Goal: Task Accomplishment & Management: Use online tool/utility

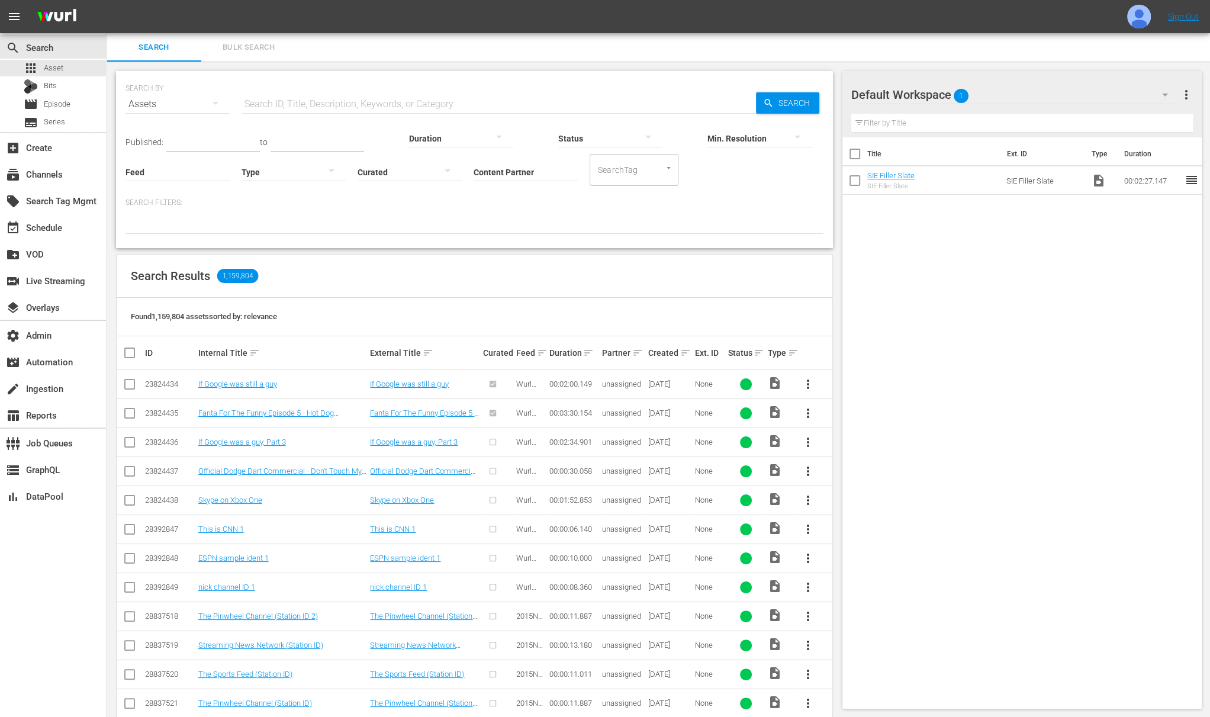
click at [310, 97] on input "text" at bounding box center [499, 104] width 515 height 28
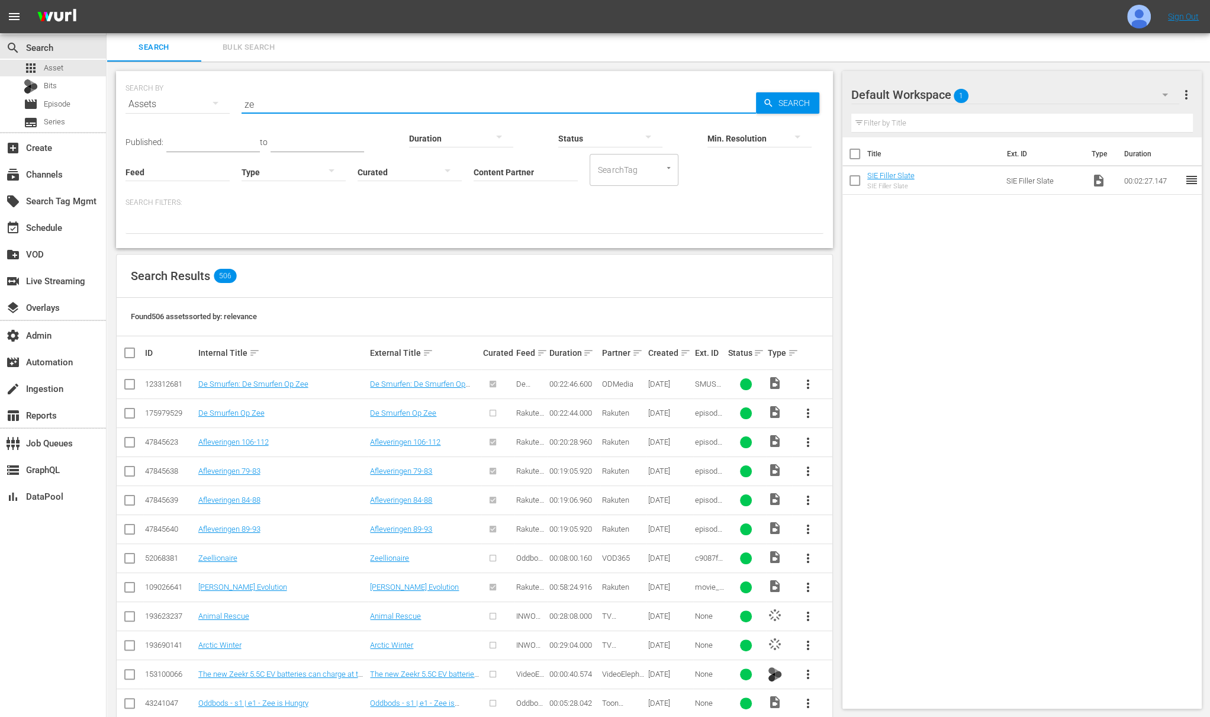
type input "z"
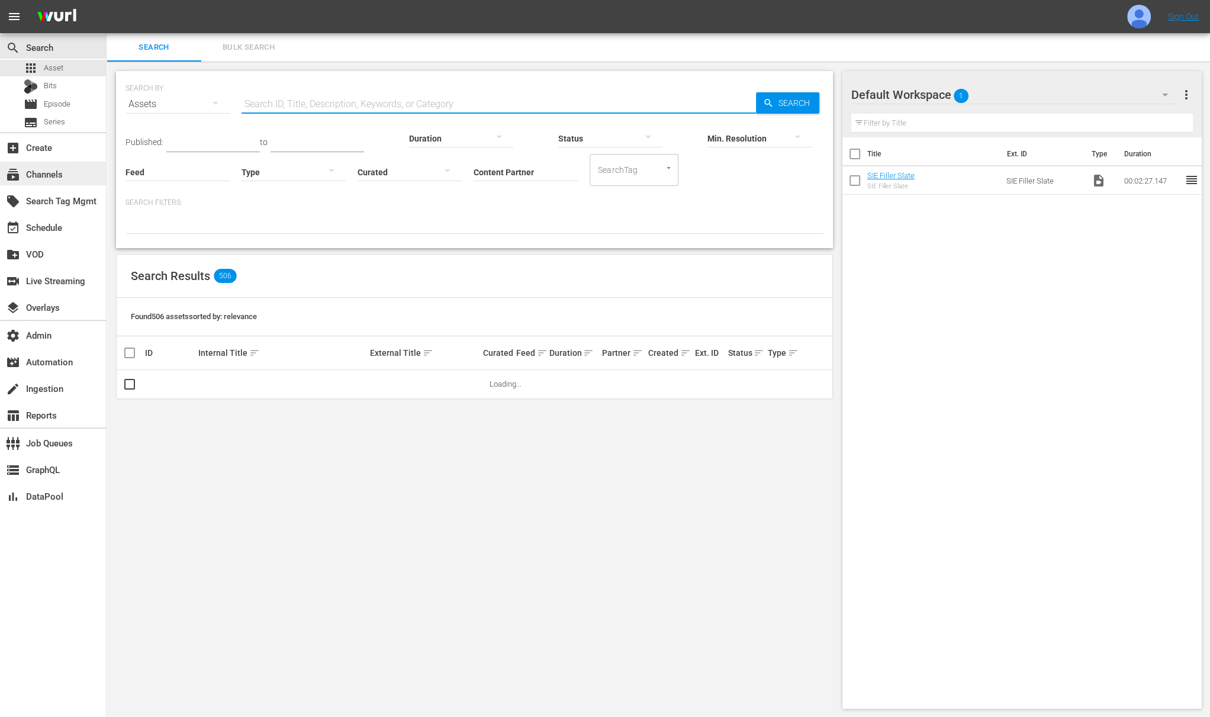
click at [54, 176] on div "subscriptions Channels" at bounding box center [33, 172] width 66 height 11
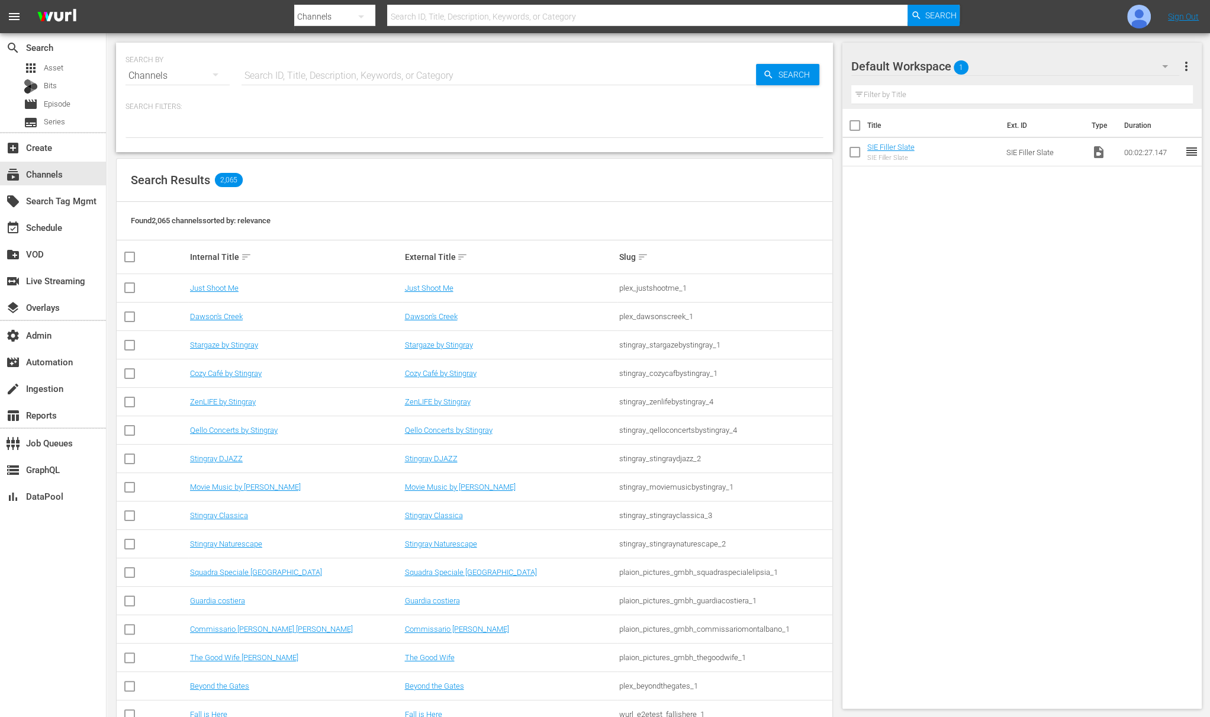
click at [311, 73] on input "text" at bounding box center [499, 76] width 515 height 28
type input "zee"
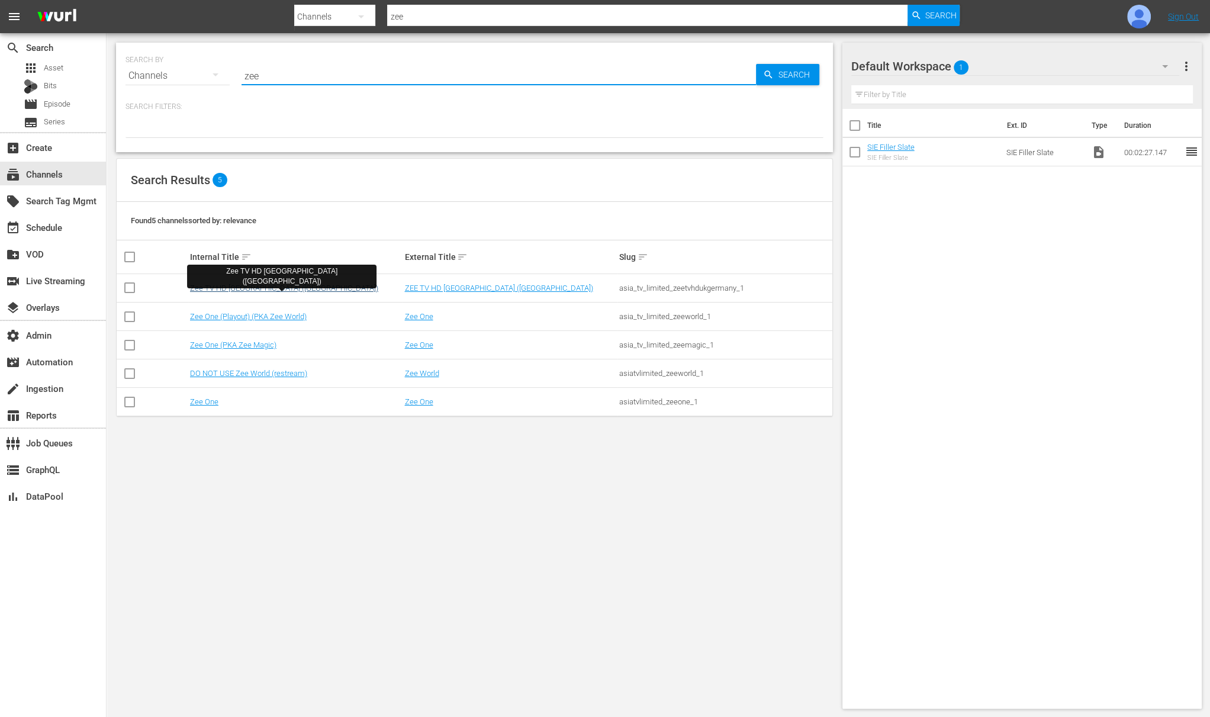
type input "zee"
click at [229, 290] on link "Zee TV HD UK (Germany)" at bounding box center [284, 288] width 188 height 9
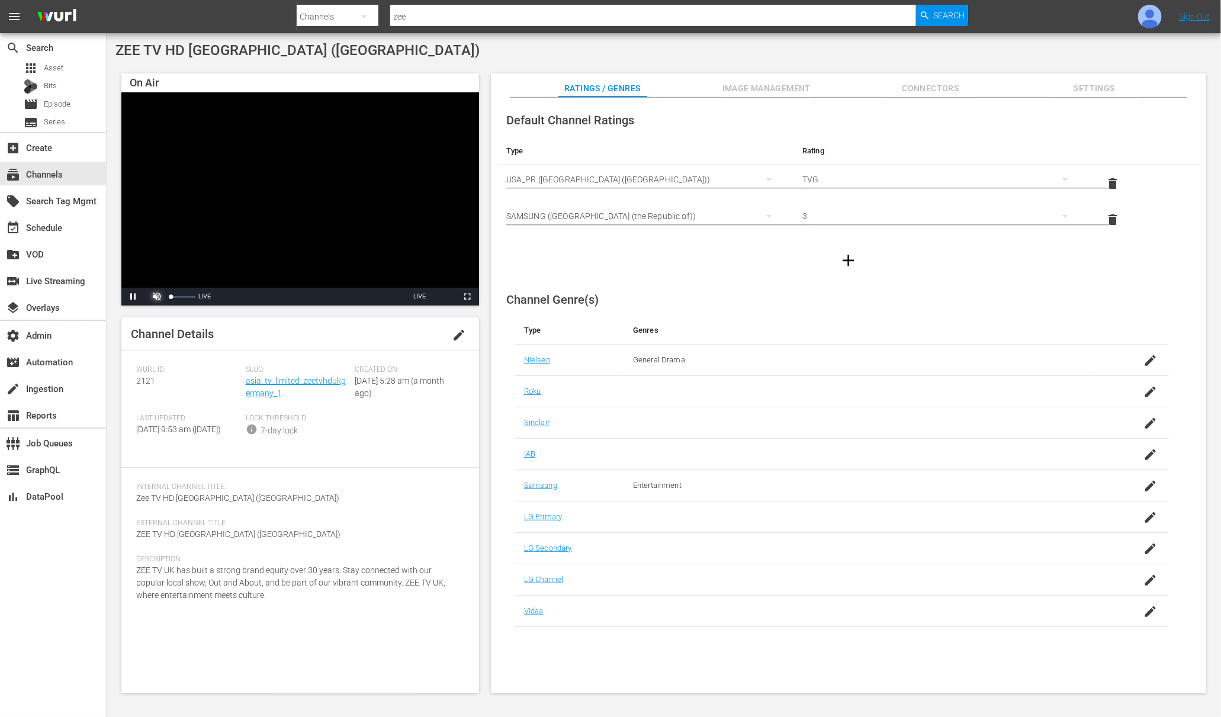
click at [157, 297] on span "Video Player" at bounding box center [157, 297] width 0 height 0
click at [133, 297] on span "Video Player" at bounding box center [133, 297] width 0 height 0
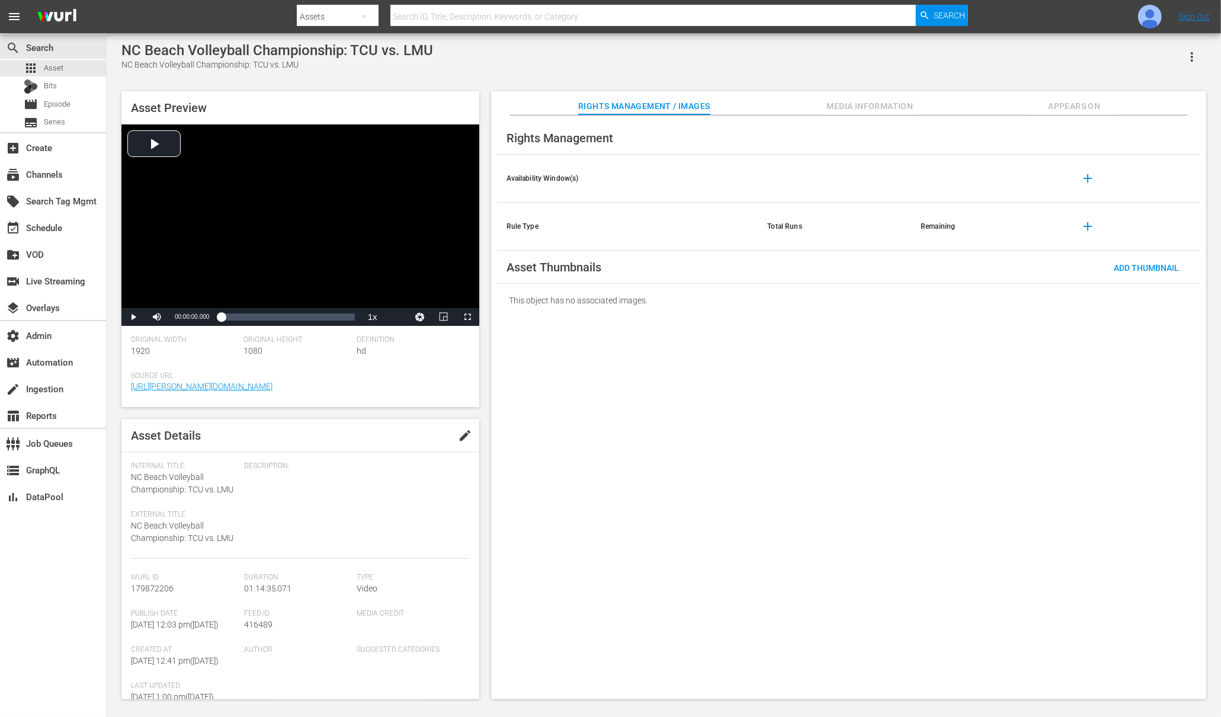
click at [1087, 105] on span "Appears On" at bounding box center [1074, 106] width 89 height 15
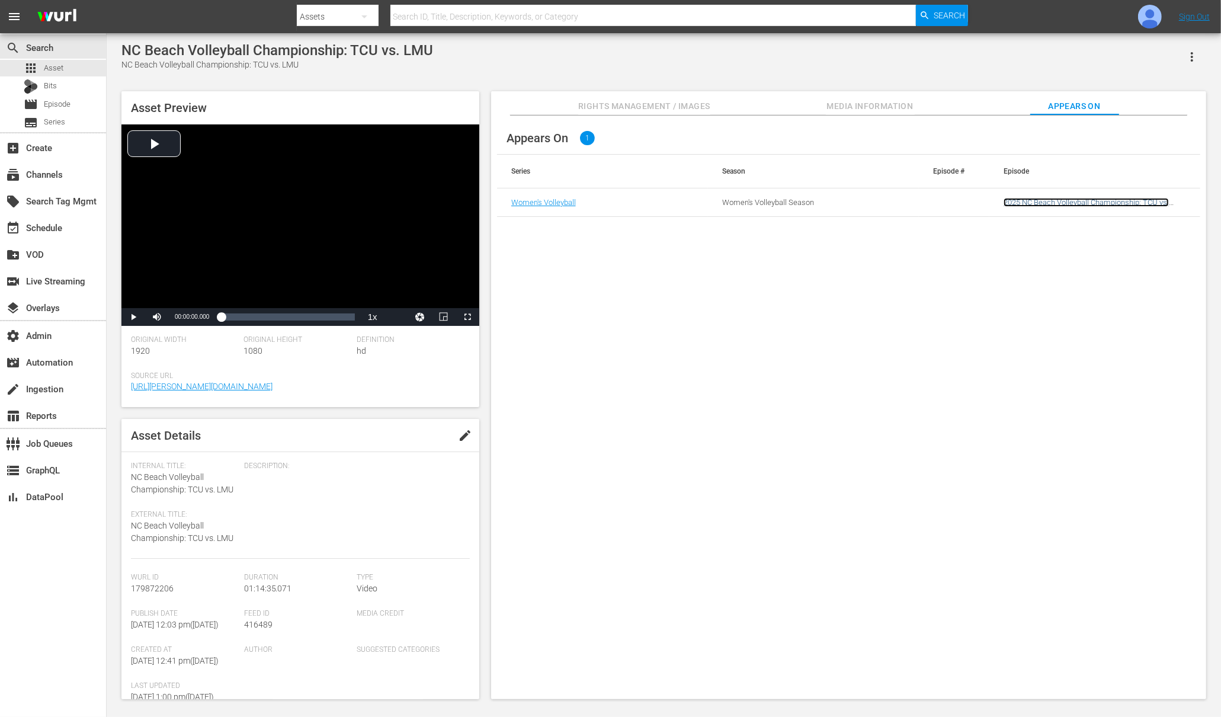
click at [1055, 204] on link "2025 NC Beach Volleyball Championship: TCU vs. LMU" at bounding box center [1085, 207] width 165 height 18
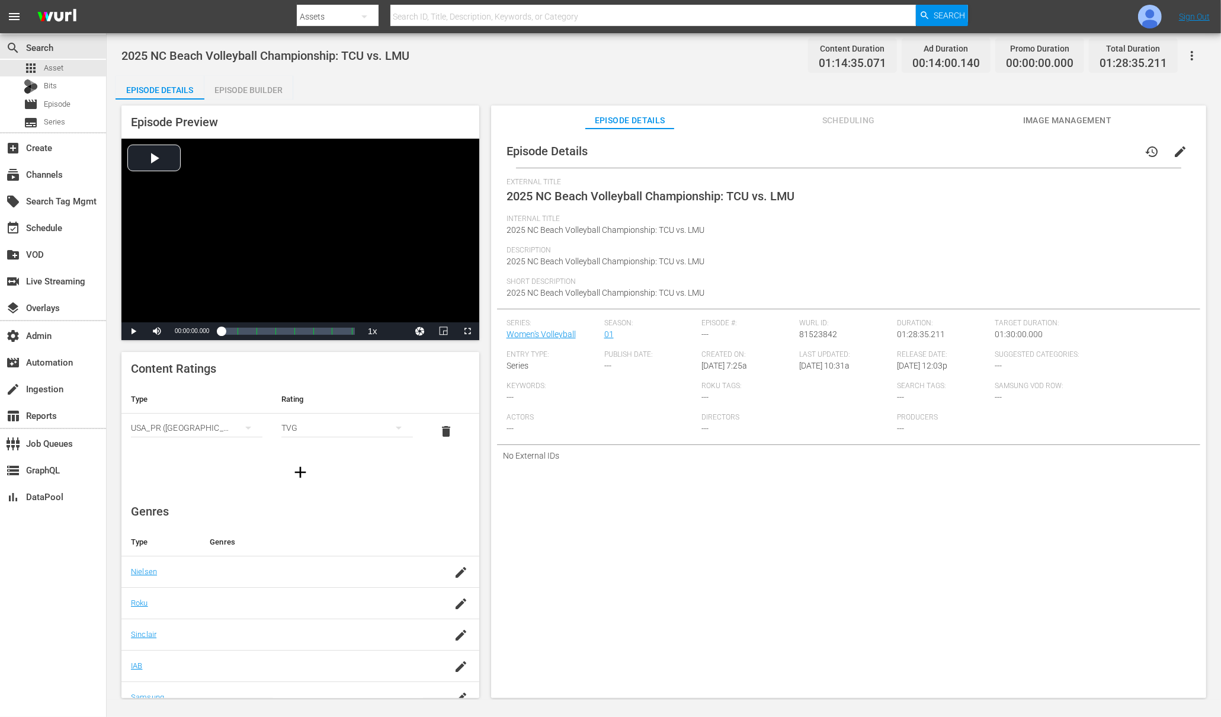
click at [264, 91] on div "Episode Builder" at bounding box center [248, 90] width 89 height 28
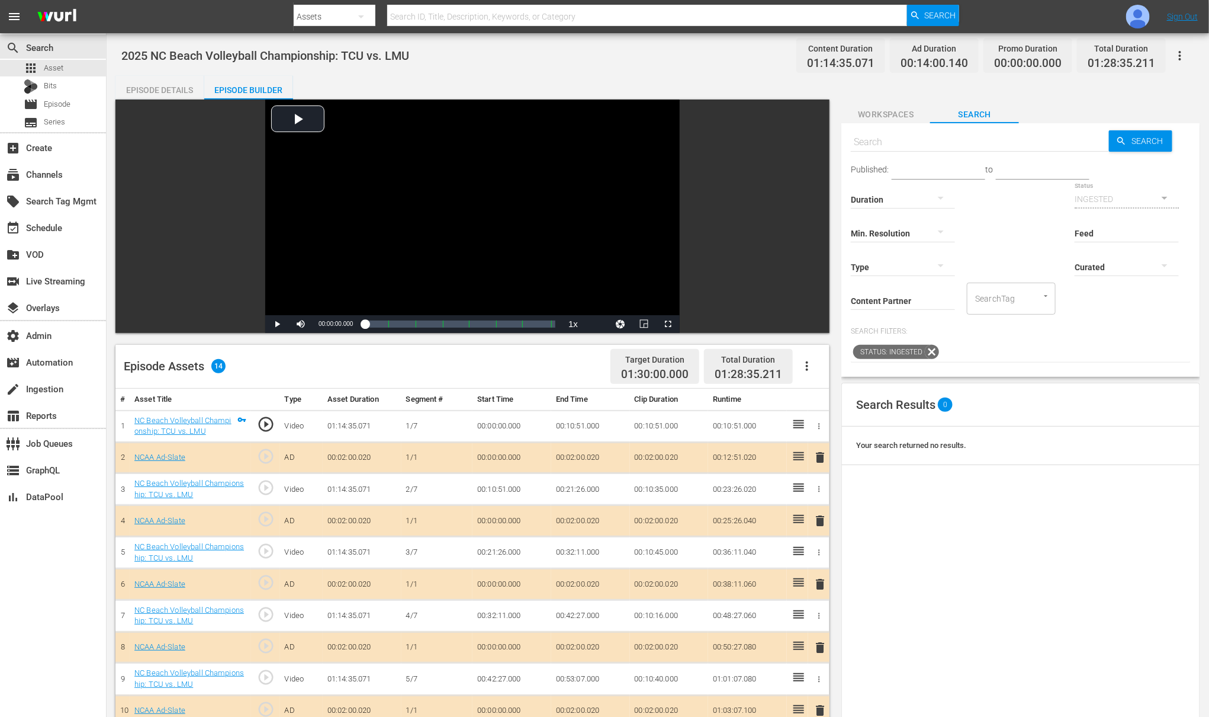
click at [826, 170] on div "Video Player is loading. Play Video Play Mute Current Time 00:00:00.000 / Durat…" at bounding box center [472, 215] width 714 height 233
click at [1147, 17] on img at bounding box center [1138, 17] width 24 height 24
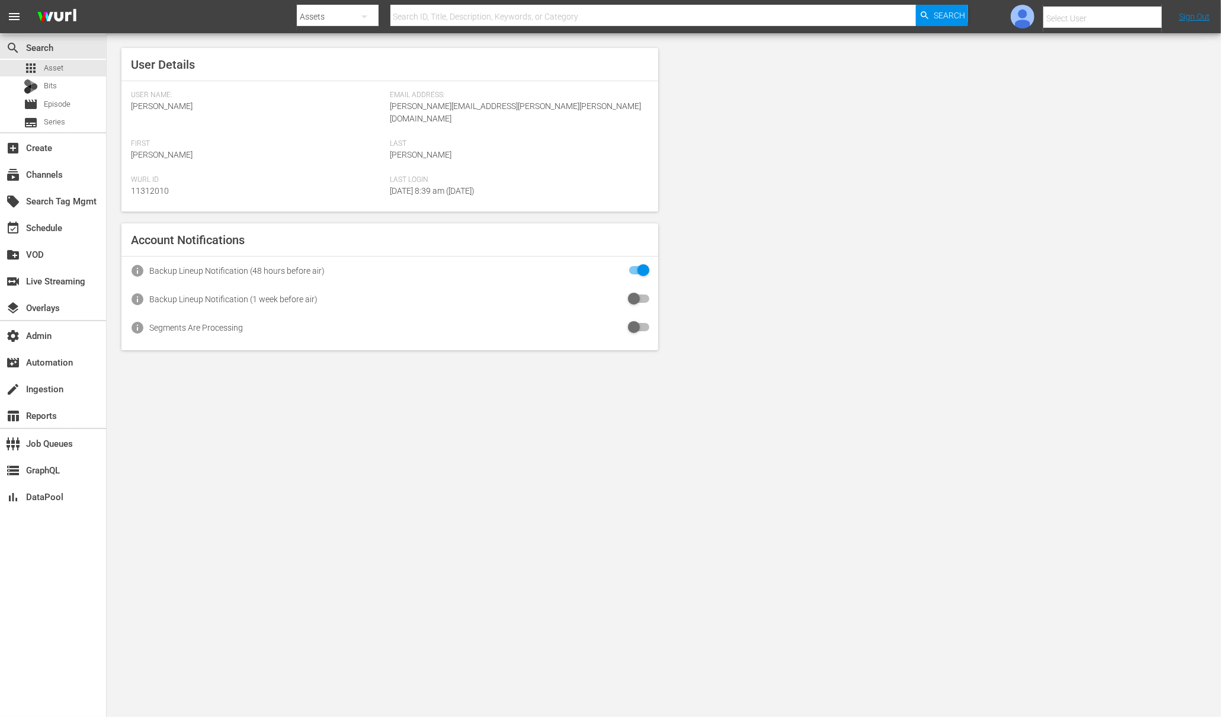
click at [1126, 25] on input "text" at bounding box center [1119, 18] width 152 height 28
click at [1131, 113] on div "Albert Fermin <albert.fermin@lge.com>" at bounding box center [1081, 108] width 185 height 28
type input "Albert Fermin (11313984)"
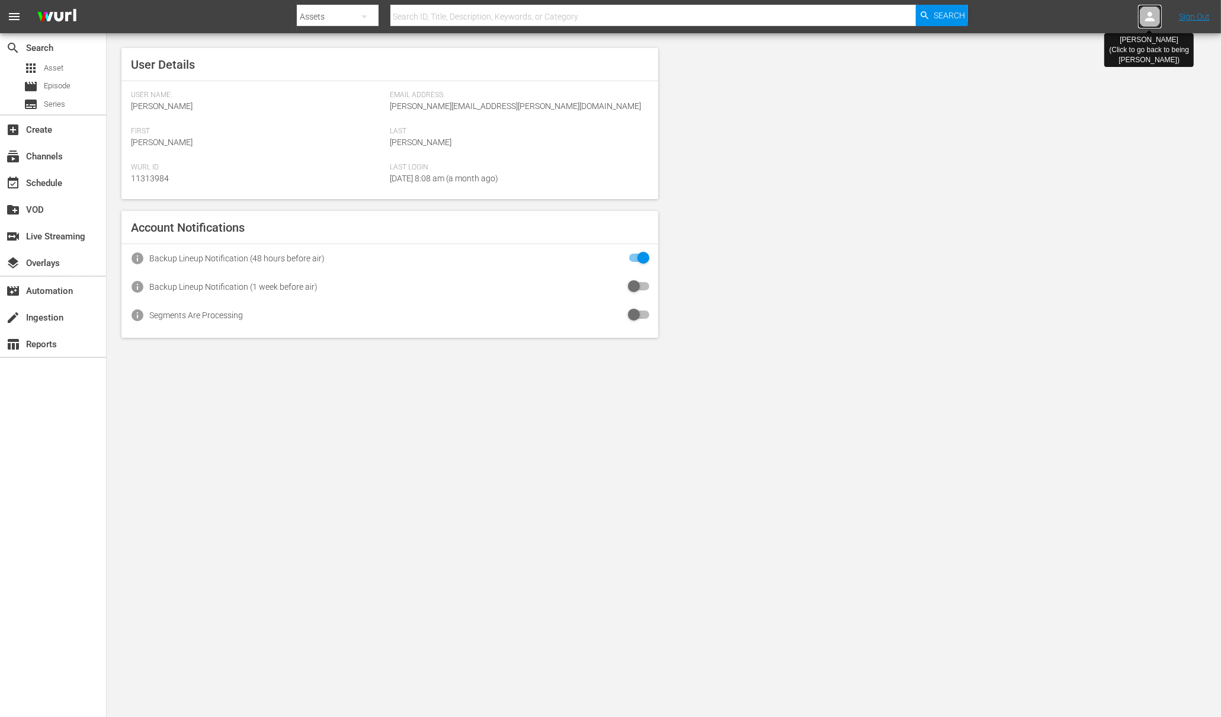
click at [1153, 12] on icon at bounding box center [1149, 16] width 14 height 14
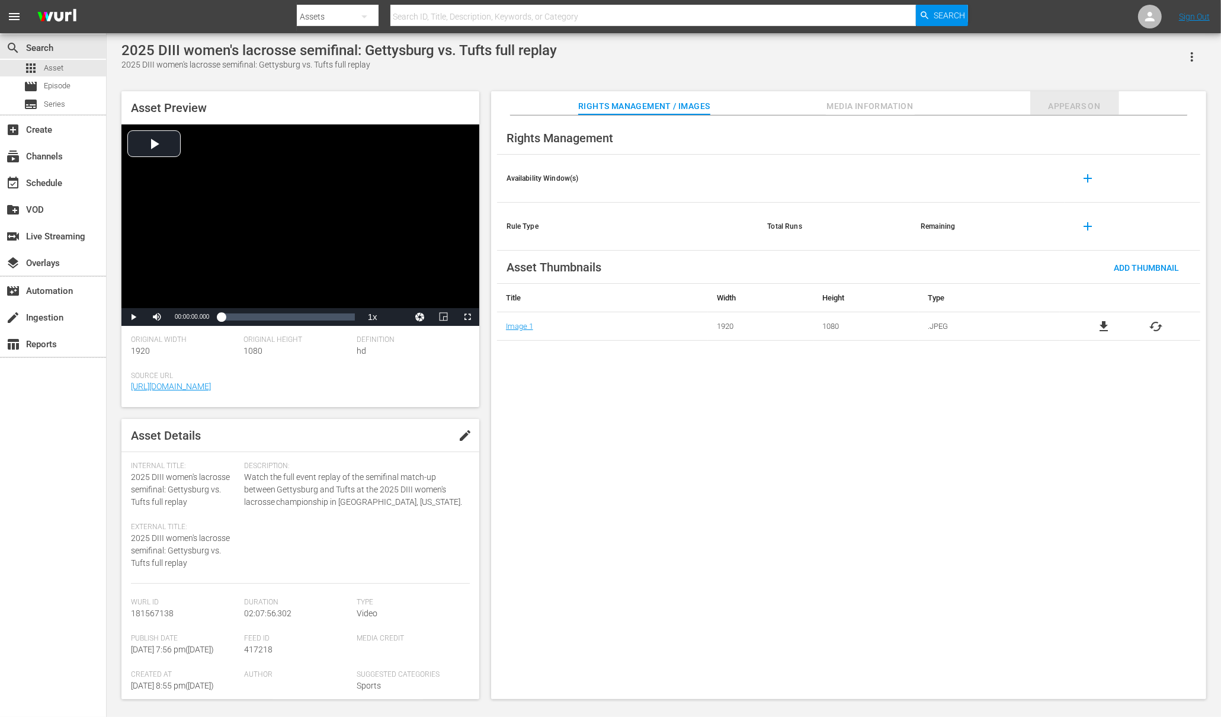
click at [1067, 108] on span "Appears On" at bounding box center [1074, 106] width 89 height 15
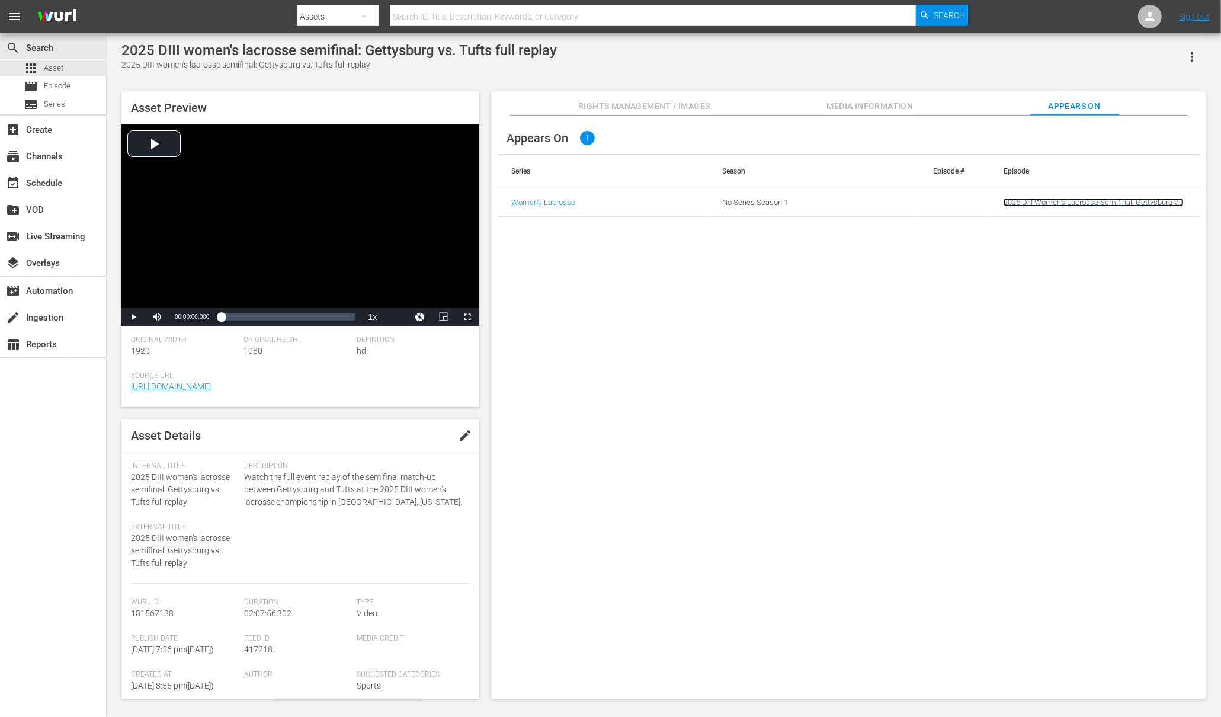
click at [1084, 204] on link "2025 DIII Women's Lacrosse Semifinal: Gettysburg vs. Tufts" at bounding box center [1093, 207] width 180 height 18
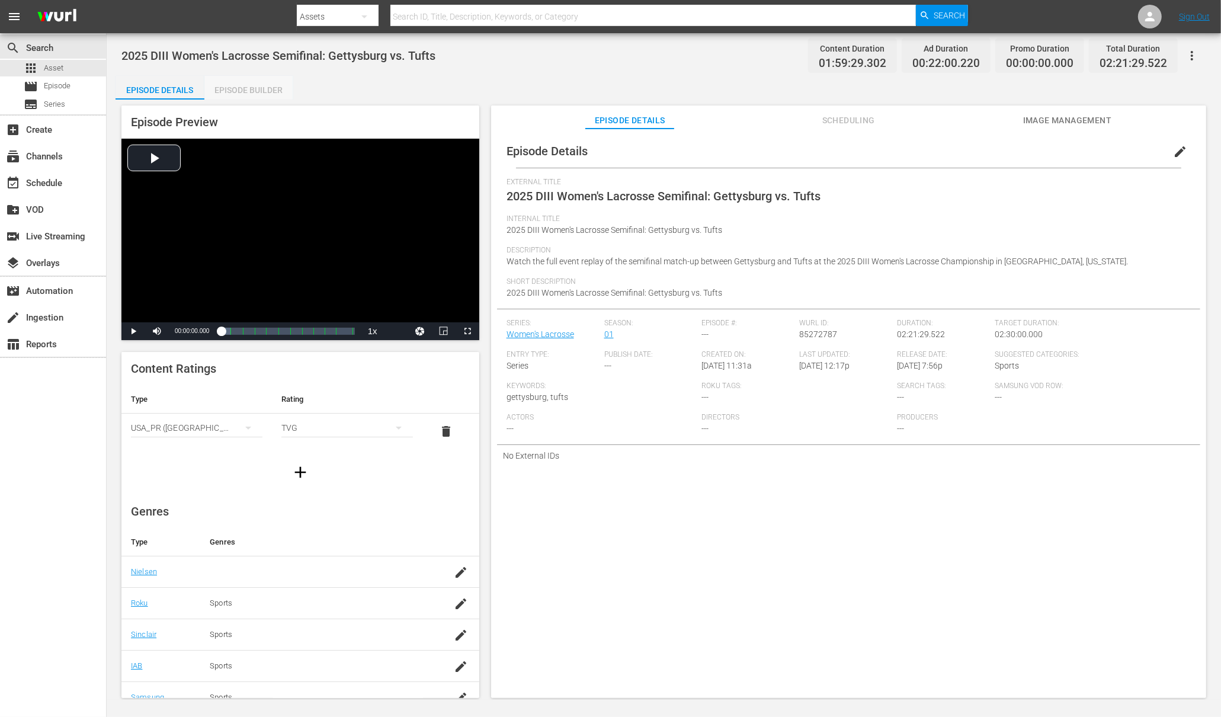
click at [261, 95] on div "Episode Builder" at bounding box center [248, 90] width 89 height 28
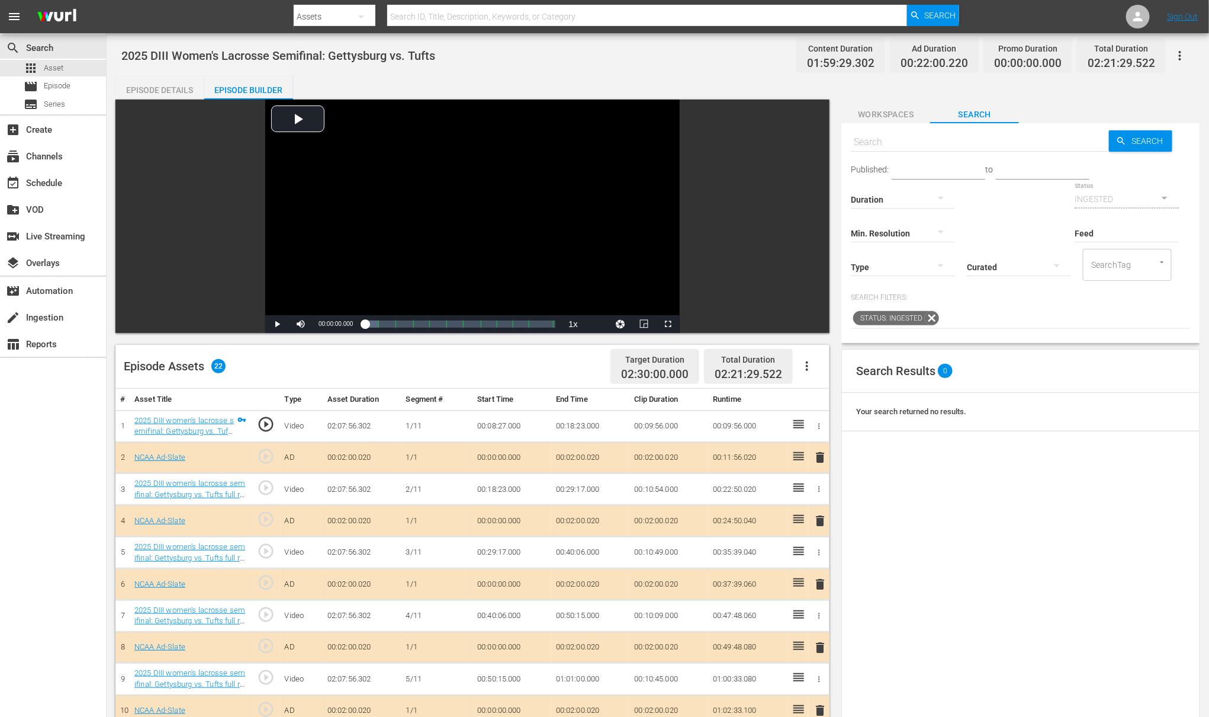
click at [712, 57] on div "2025 DIII Women's Lacrosse Semifinal: Gettysburg vs. Tufts Content Duration 01:…" at bounding box center [657, 55] width 1073 height 27
click at [1145, 18] on div at bounding box center [1138, 17] width 24 height 24
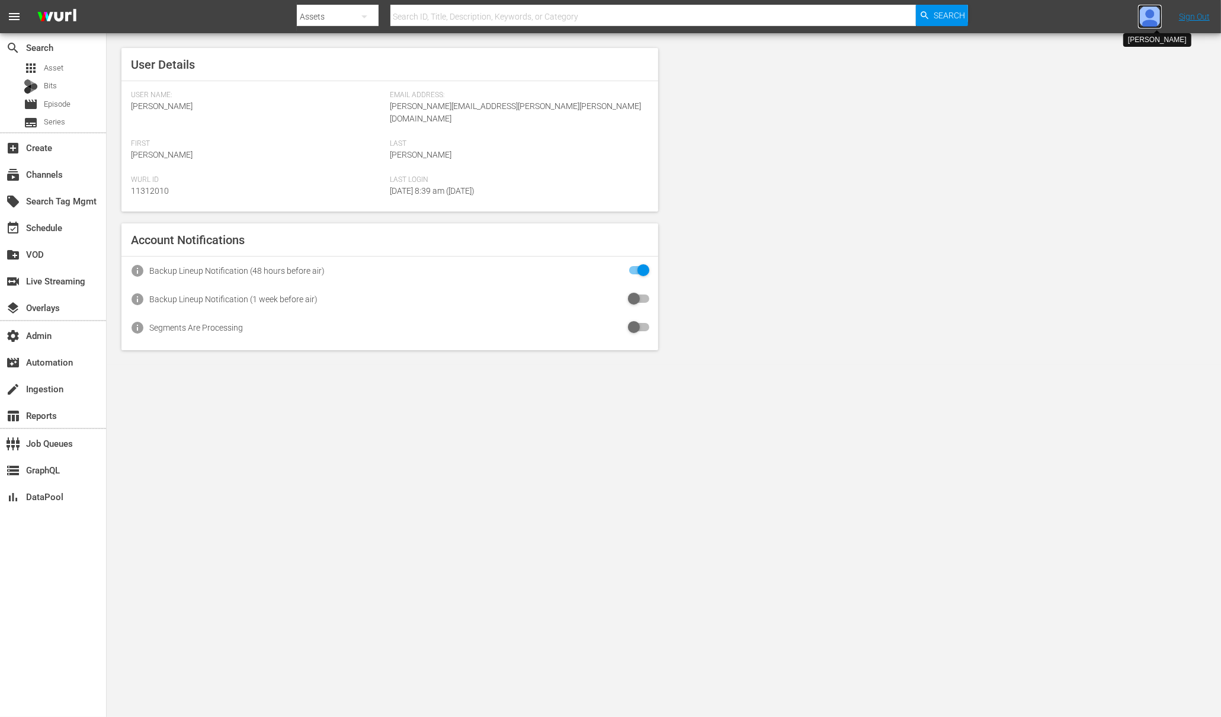
drag, startPoint x: 0, startPoint y: 0, endPoint x: 1150, endPoint y: 18, distance: 1150.2
click at [1150, 18] on img at bounding box center [1150, 17] width 24 height 24
click at [1144, 21] on input "text" at bounding box center [1119, 18] width 152 height 28
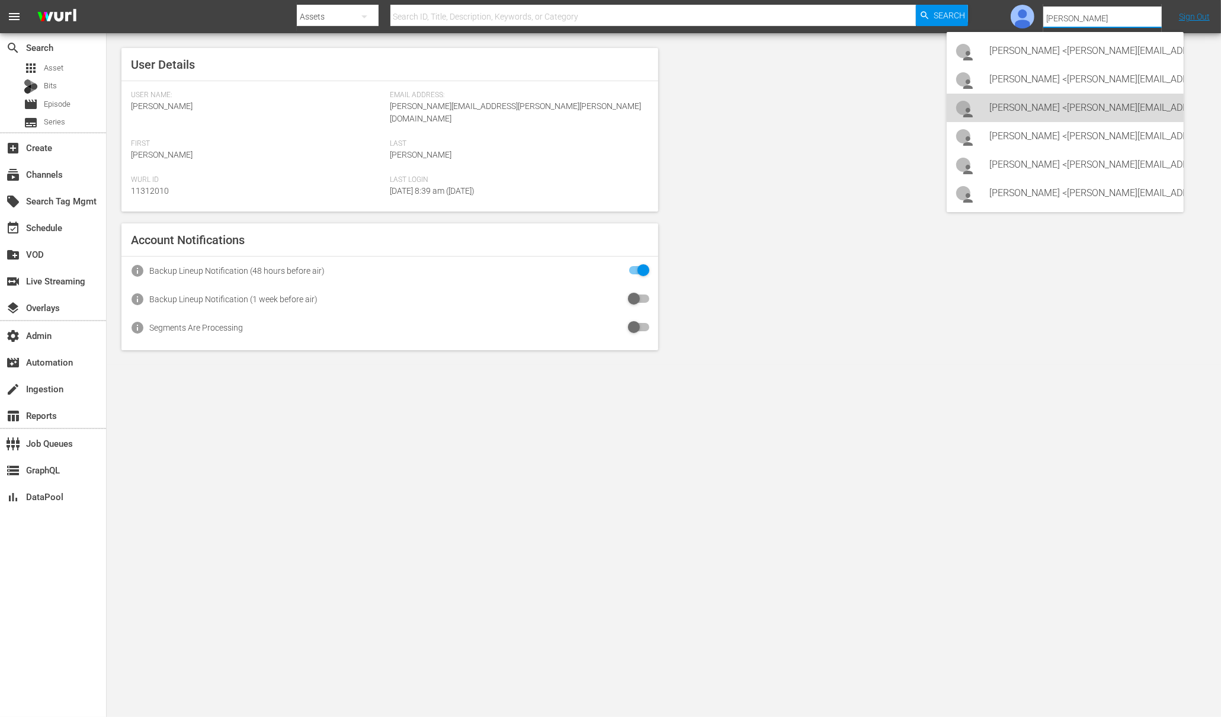
click at [1131, 114] on div "Albert Fermin <albert.fermin@lge.com>" at bounding box center [1081, 108] width 185 height 28
type input "Albert Fermin (11313984)"
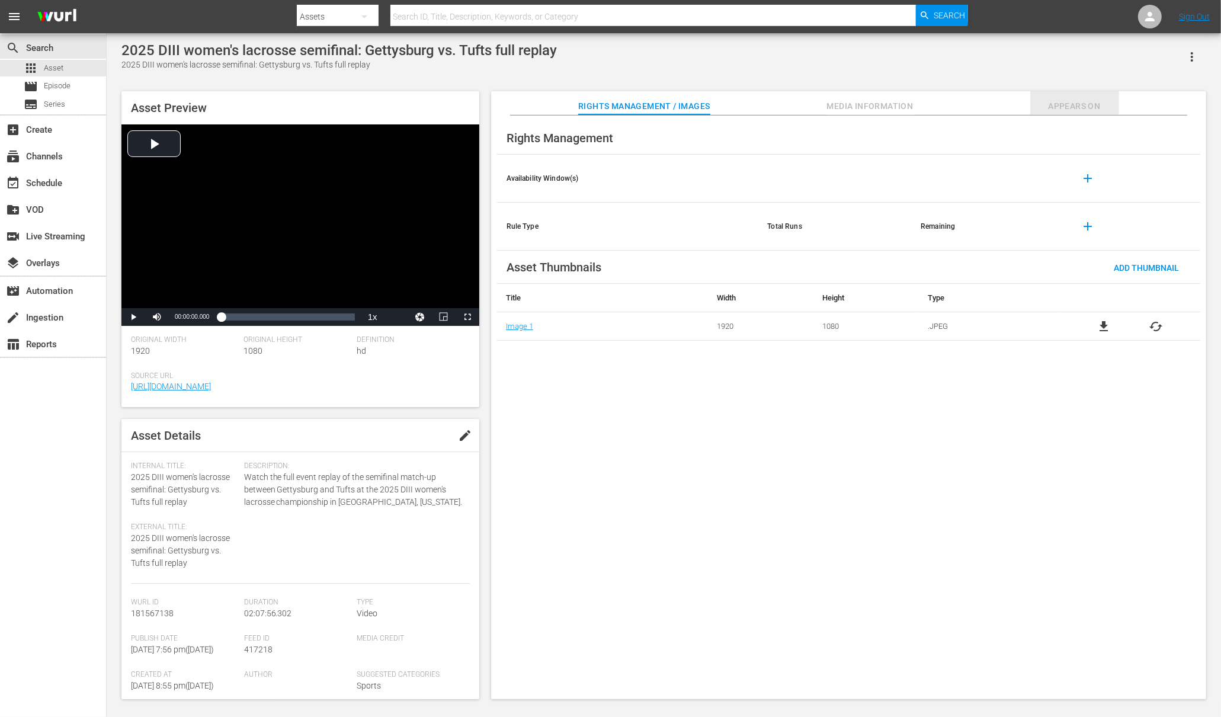
click at [1080, 102] on span "Appears On" at bounding box center [1074, 106] width 89 height 15
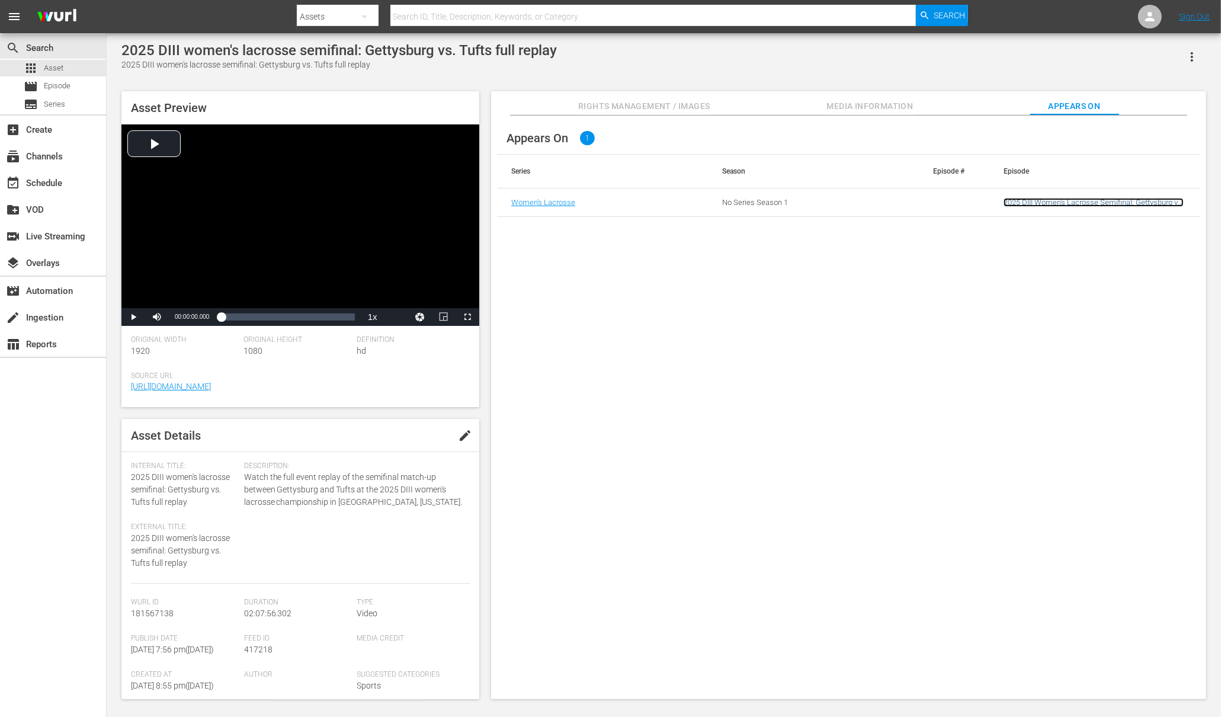
click at [1087, 203] on link "2025 DIII Women's Lacrosse Semifinal: Gettysburg vs. Tufts" at bounding box center [1093, 207] width 180 height 18
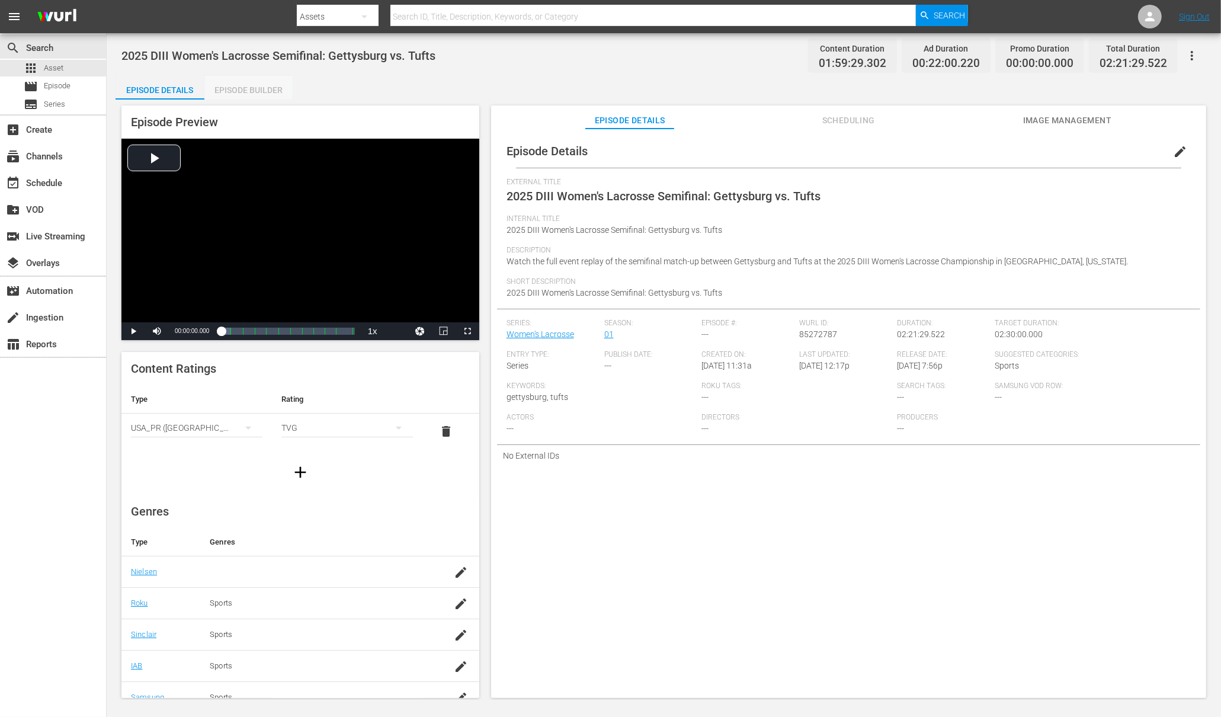
click at [261, 87] on div "Episode Builder" at bounding box center [248, 90] width 89 height 28
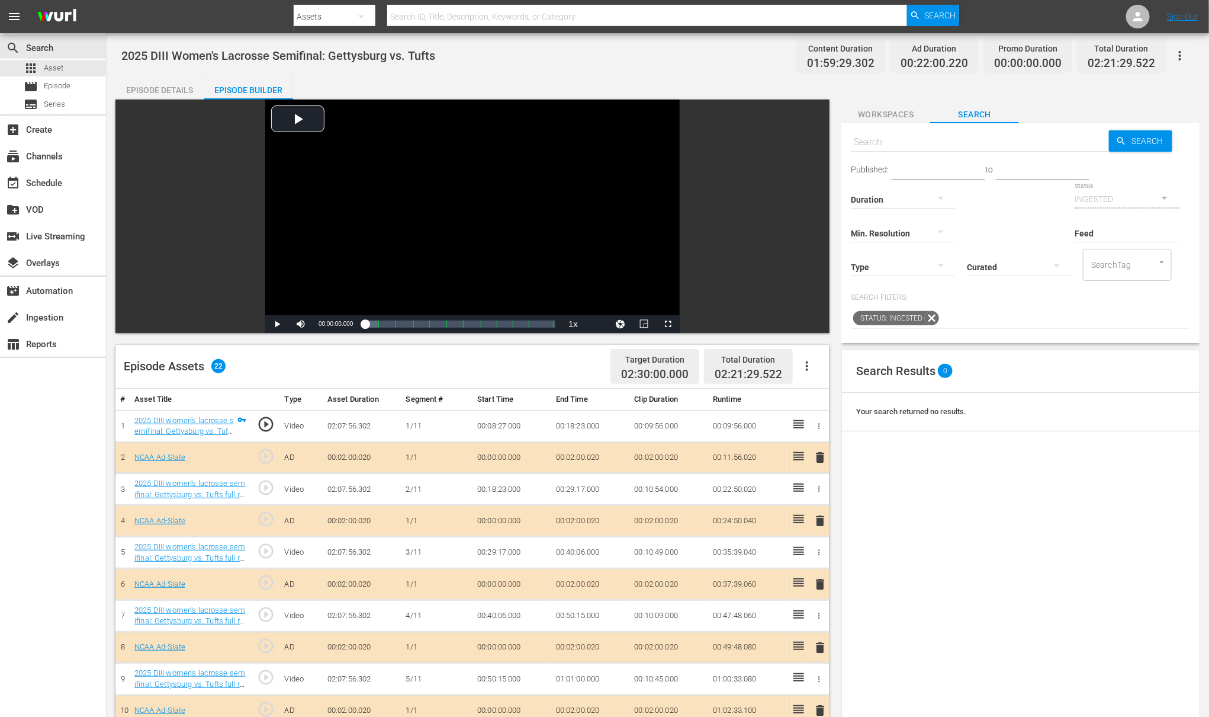
click at [812, 368] on icon "button" at bounding box center [807, 366] width 14 height 14
click at [834, 370] on div "Edit Cue Points" at bounding box center [843, 371] width 81 height 28
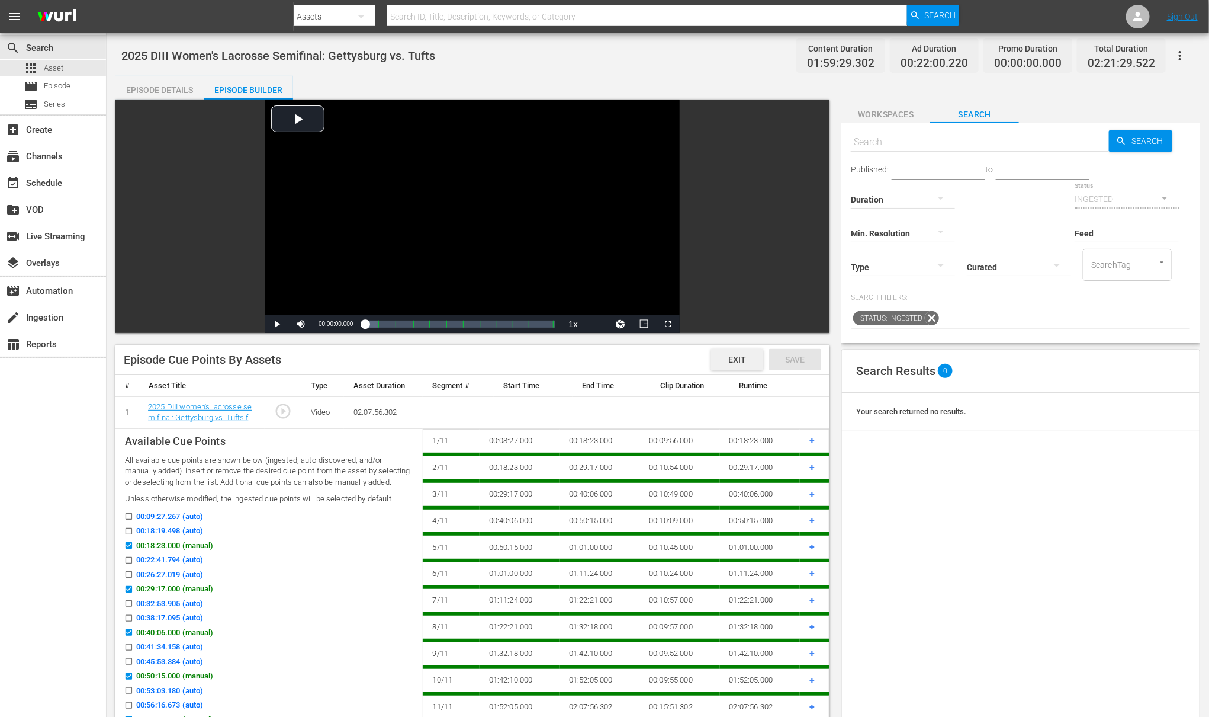
click at [726, 357] on span "Exit" at bounding box center [737, 359] width 37 height 9
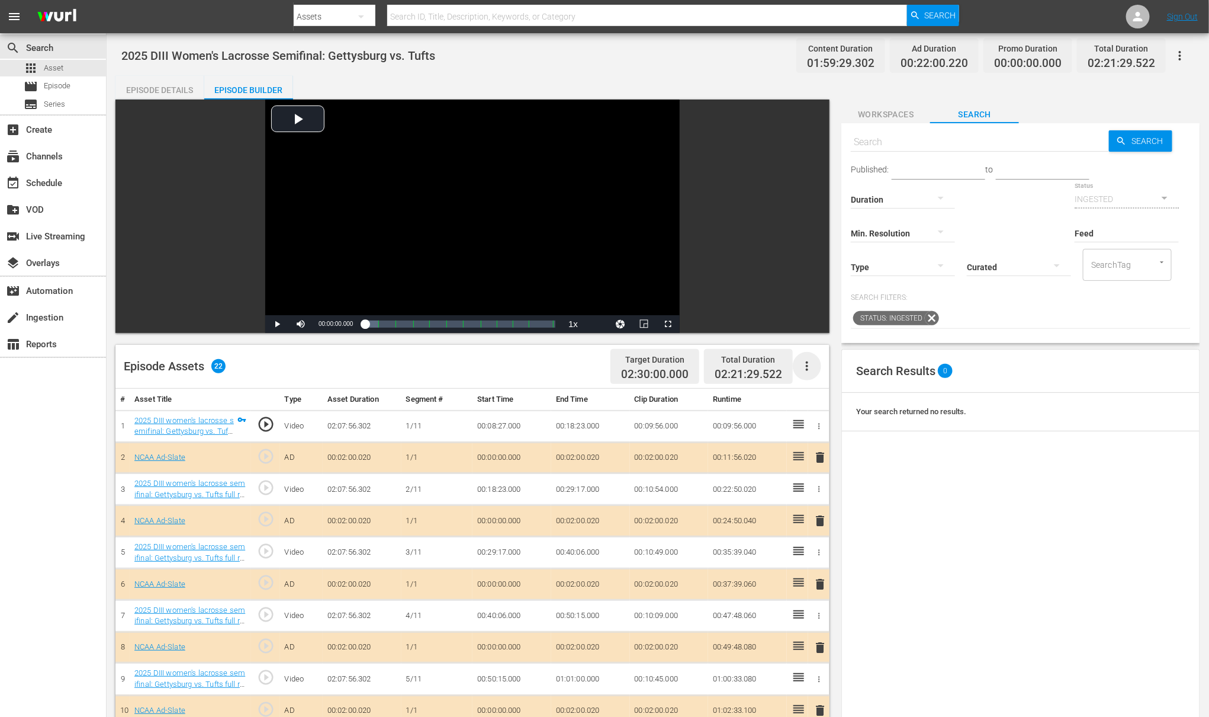
click at [808, 367] on icon "button" at bounding box center [807, 366] width 14 height 14
click at [805, 346] on div "Episode Assets 22 Target Duration 02:30:00.000 Total Duration 02:21:29.522" at bounding box center [472, 367] width 714 height 44
click at [807, 371] on icon "button" at bounding box center [807, 366] width 14 height 14
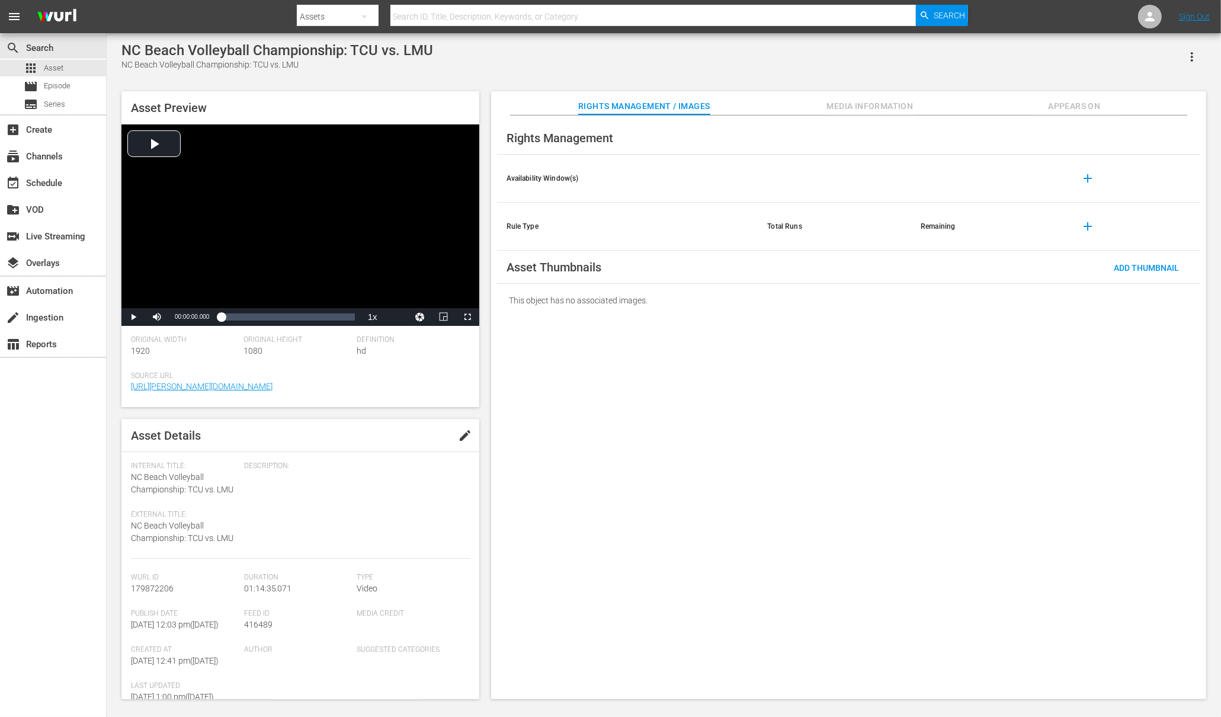
click at [1072, 110] on span "Appears On" at bounding box center [1074, 106] width 89 height 15
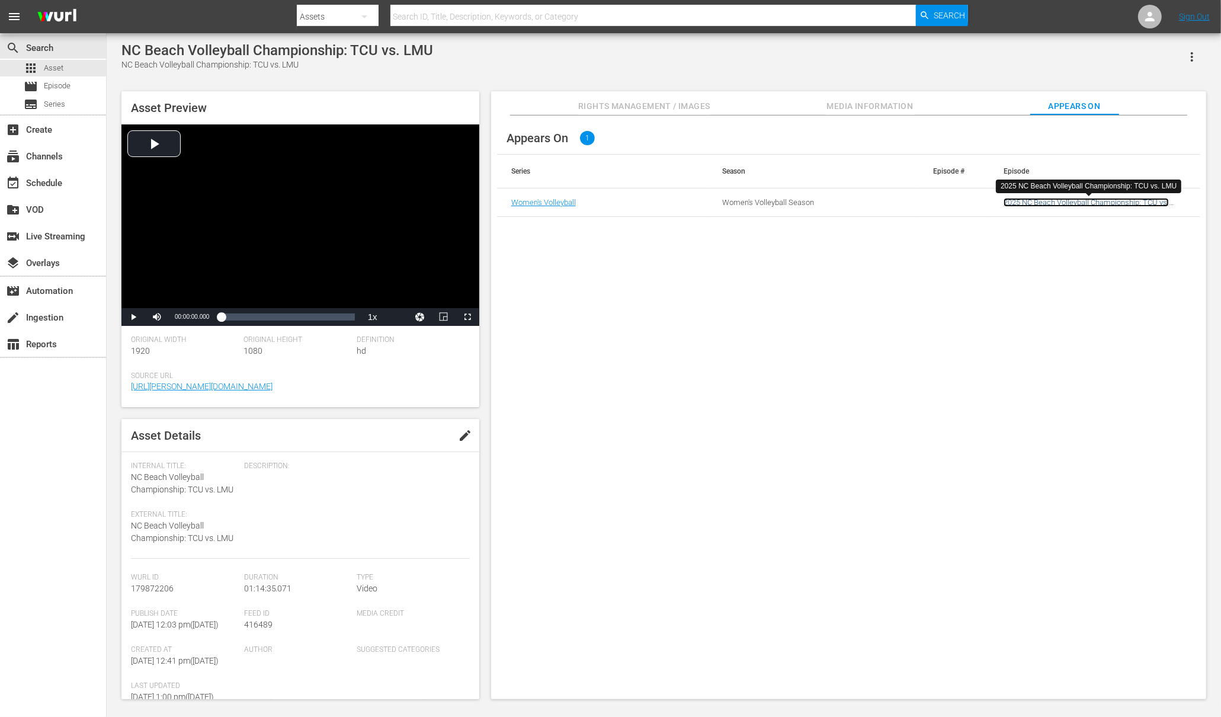
click at [1078, 201] on link "2025 NC Beach Volleyball Championship: TCU vs. LMU" at bounding box center [1085, 207] width 165 height 18
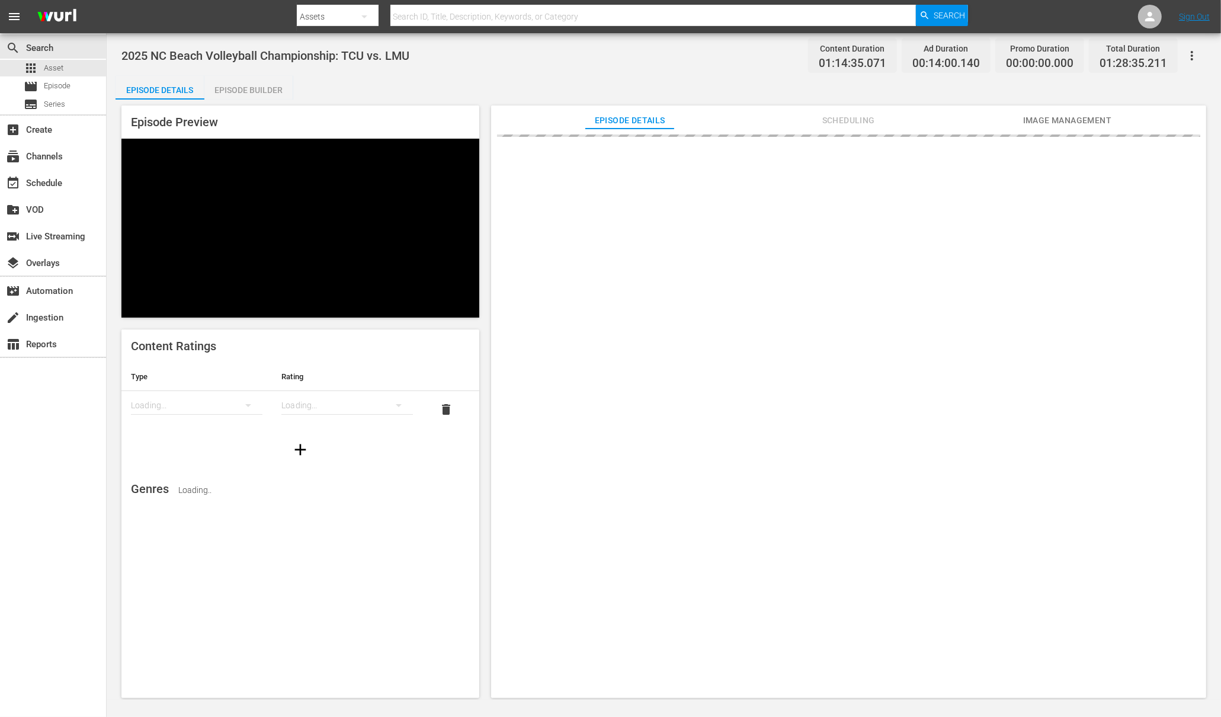
click at [443, 89] on div "Episode Details Episode Builder Episode Preview Content Ratings Type Rating Loa…" at bounding box center [663, 391] width 1096 height 631
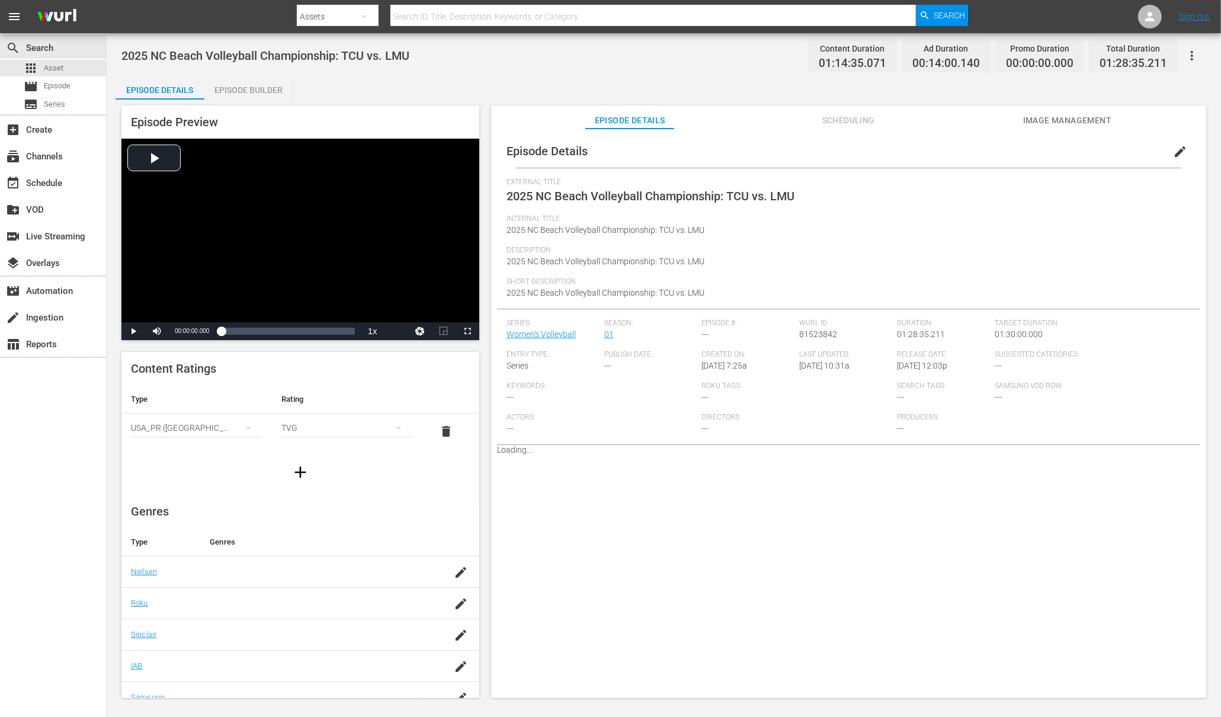
click at [264, 89] on div "Episode Builder" at bounding box center [248, 90] width 89 height 28
